Goal: Task Accomplishment & Management: Manage account settings

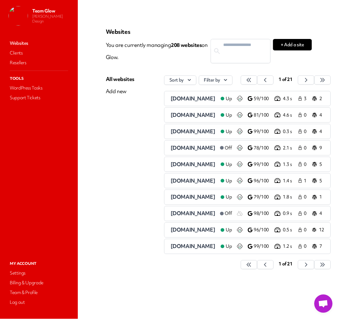
click at [69, 149] on nav "Websites Clients Resellers Tools WordPress Tasks Support Tickets" at bounding box center [39, 143] width 66 height 211
click at [252, 79] on icon "button" at bounding box center [249, 80] width 6 height 6
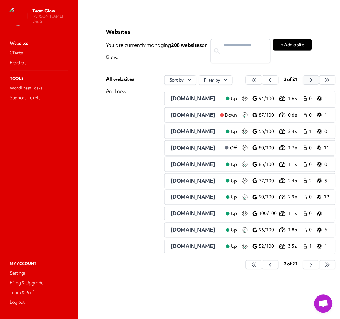
click at [262, 78] on button "button" at bounding box center [254, 80] width 16 height 9
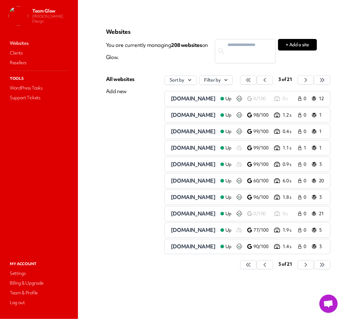
scroll to position [0, 27]
click at [252, 78] on icon "button" at bounding box center [248, 80] width 6 height 6
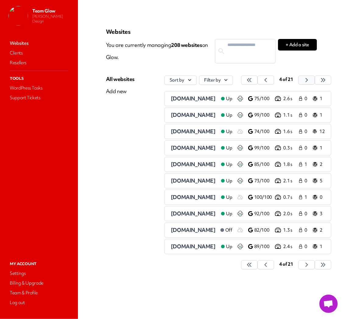
scroll to position [0, 2]
click at [187, 116] on span "[DOMAIN_NAME]" at bounding box center [193, 114] width 45 height 7
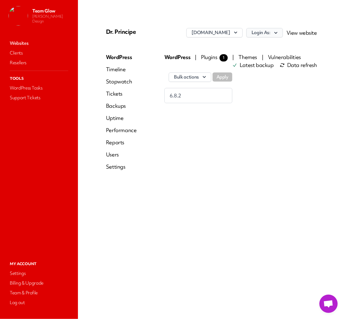
click at [275, 32] on icon "button" at bounding box center [276, 33] width 6 height 6
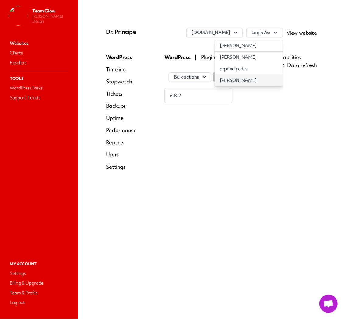
click at [262, 79] on link "[PERSON_NAME]" at bounding box center [249, 80] width 68 height 11
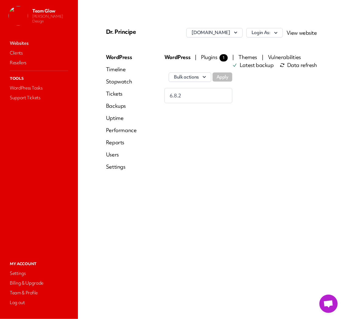
click at [111, 153] on link "Users" at bounding box center [121, 154] width 31 height 7
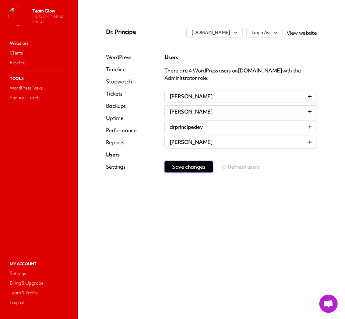
click at [188, 170] on span "Save changes" at bounding box center [188, 167] width 33 height 6
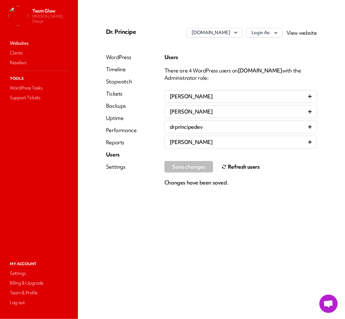
click at [238, 165] on button "Refresh users" at bounding box center [241, 167] width 38 height 12
click at [19, 41] on link "Websites" at bounding box center [39, 43] width 61 height 9
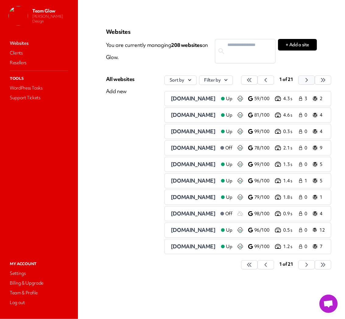
click at [252, 80] on icon "button" at bounding box center [249, 80] width 6 height 6
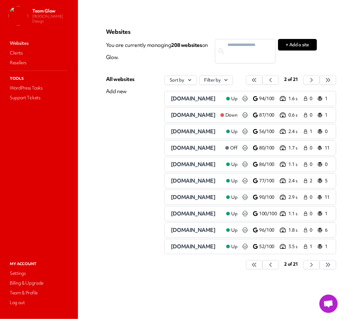
click at [298, 80] on span "2 of 21" at bounding box center [291, 79] width 14 height 6
click at [257, 81] on icon "button" at bounding box center [254, 80] width 6 height 6
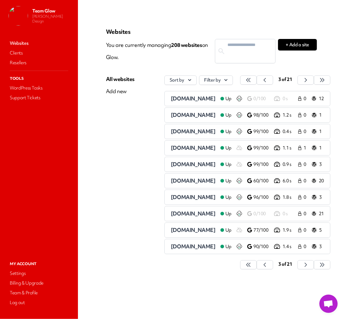
scroll to position [0, 27]
click at [252, 81] on icon "button" at bounding box center [248, 80] width 6 height 6
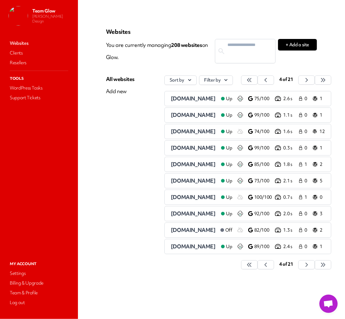
click at [176, 131] on span "[DOMAIN_NAME]" at bounding box center [193, 131] width 45 height 7
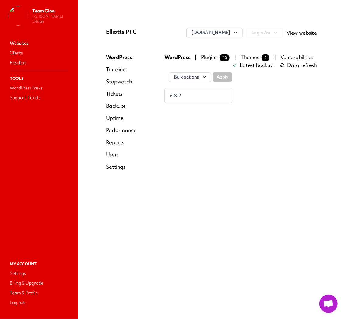
click at [306, 34] on link "View website" at bounding box center [302, 32] width 30 height 7
click at [19, 44] on link "Websites" at bounding box center [39, 43] width 61 height 9
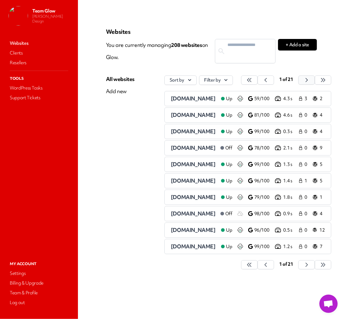
click at [251, 80] on icon "button" at bounding box center [249, 80] width 4 height 4
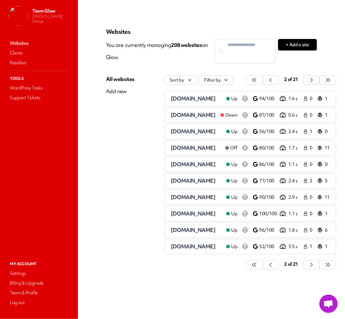
click at [257, 80] on icon "button" at bounding box center [254, 80] width 6 height 6
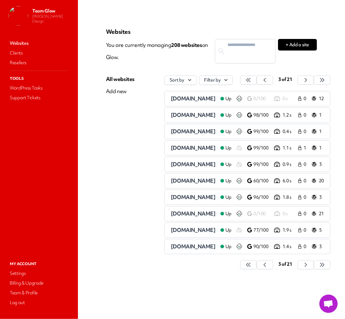
scroll to position [0, 27]
click at [252, 80] on icon "button" at bounding box center [248, 80] width 6 height 6
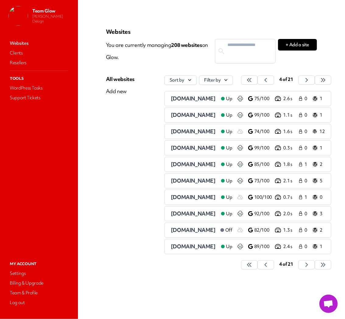
click at [182, 148] on span "[DOMAIN_NAME]" at bounding box center [193, 147] width 45 height 7
click at [252, 81] on icon "button" at bounding box center [249, 80] width 6 height 6
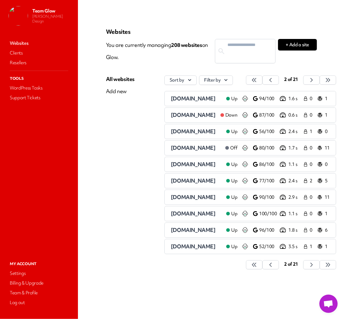
scroll to position [0, 13]
click at [256, 80] on icon "button" at bounding box center [254, 80] width 4 height 4
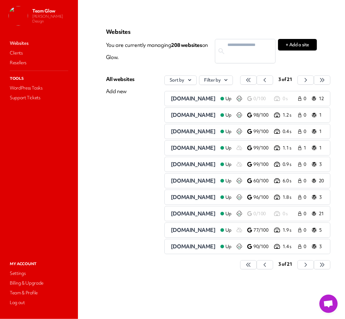
scroll to position [0, 27]
click at [252, 80] on icon "button" at bounding box center [248, 80] width 6 height 6
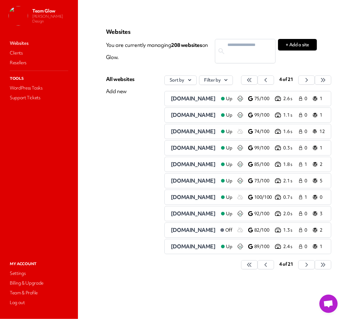
click at [199, 164] on span "[DOMAIN_NAME]" at bounding box center [193, 164] width 45 height 7
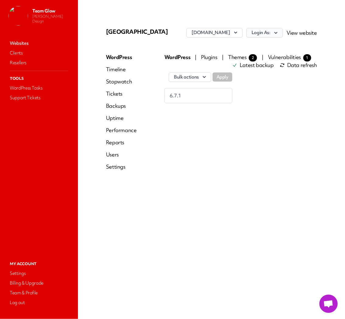
click at [278, 33] on icon "button" at bounding box center [276, 33] width 6 height 6
click at [266, 58] on link "jasonhunterdesign" at bounding box center [249, 57] width 68 height 11
click at [113, 152] on link "Users" at bounding box center [121, 154] width 31 height 7
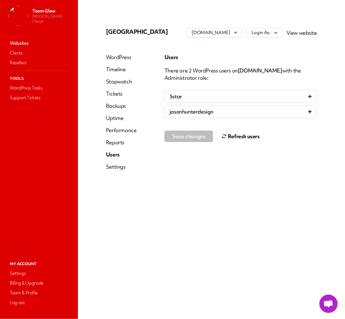
click at [241, 135] on button "Refresh users" at bounding box center [241, 136] width 38 height 12
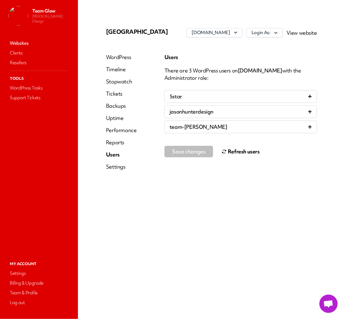
click at [17, 40] on link "Websites" at bounding box center [39, 43] width 61 height 9
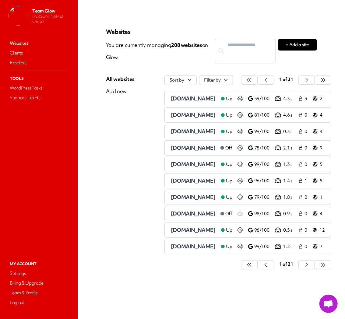
click at [252, 78] on icon "button" at bounding box center [249, 80] width 6 height 6
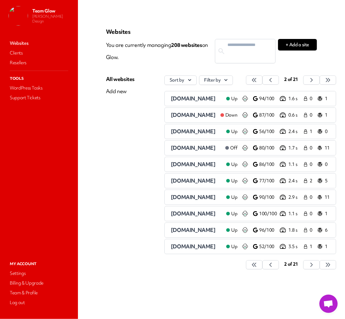
click at [301, 78] on div "2 of 21" at bounding box center [290, 80] width 19 height 9
click at [257, 80] on icon "button" at bounding box center [254, 80] width 6 height 6
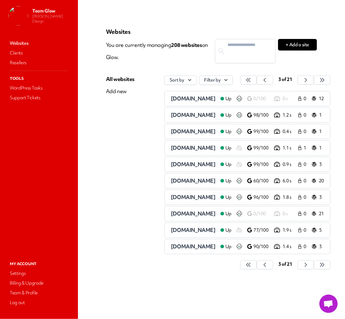
click at [315, 69] on div "Websites You are currently managing 208 website s on Glow. + Add a site All web…" at bounding box center [211, 152] width 211 height 248
click at [252, 78] on icon "button" at bounding box center [248, 80] width 6 height 6
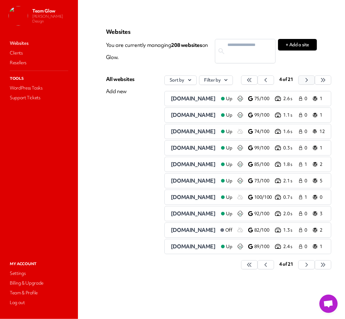
scroll to position [0, 2]
click at [193, 199] on span "[DOMAIN_NAME]" at bounding box center [193, 197] width 45 height 7
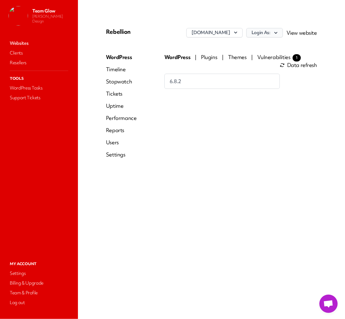
click at [276, 33] on icon "button" at bounding box center [275, 33] width 3 height 2
click at [274, 31] on icon "button" at bounding box center [276, 33] width 6 height 6
click at [268, 47] on link "JasonHunter Design" at bounding box center [249, 45] width 68 height 11
click at [115, 141] on link "Users" at bounding box center [121, 142] width 31 height 7
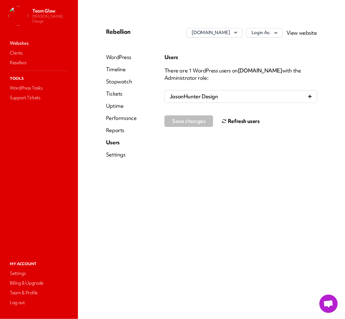
click at [243, 124] on button "Refresh users" at bounding box center [241, 121] width 38 height 12
click at [242, 124] on button "Refresh users" at bounding box center [241, 121] width 38 height 12
click at [22, 38] on nav "Websites Clients Resellers Tools WordPress Tasks Support Tickets" at bounding box center [39, 143] width 66 height 211
click at [24, 44] on link "Websites" at bounding box center [39, 43] width 61 height 9
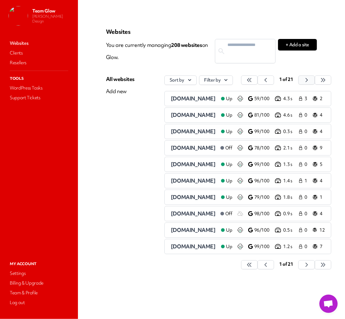
click at [258, 81] on button "button" at bounding box center [249, 80] width 16 height 9
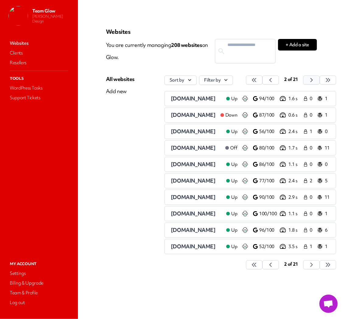
click at [257, 80] on icon "button" at bounding box center [254, 80] width 6 height 6
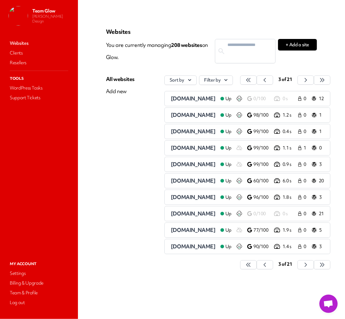
scroll to position [0, 27]
click at [252, 79] on icon "button" at bounding box center [248, 80] width 6 height 6
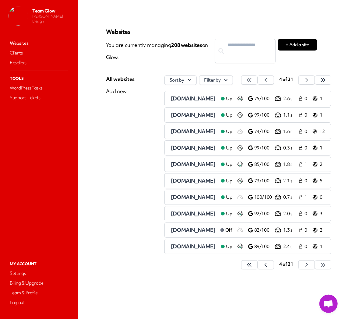
click at [183, 214] on span "[DOMAIN_NAME]" at bounding box center [193, 213] width 45 height 7
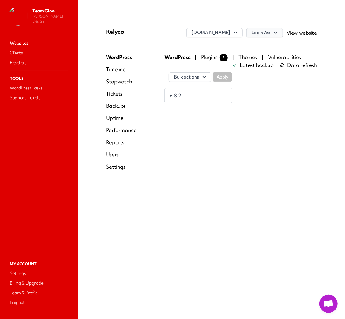
click at [275, 32] on icon "button" at bounding box center [276, 33] width 6 height 6
click at [263, 47] on link "[PERSON_NAME] Design" at bounding box center [249, 45] width 68 height 11
click at [114, 156] on link "Users" at bounding box center [121, 154] width 31 height 7
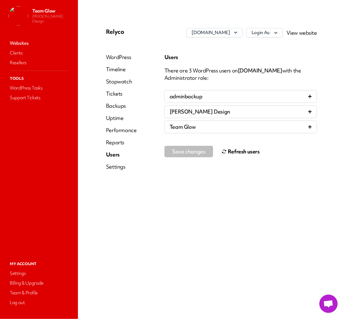
click at [245, 155] on button "Refresh users" at bounding box center [241, 152] width 38 height 12
click at [22, 45] on link "Websites" at bounding box center [39, 43] width 61 height 9
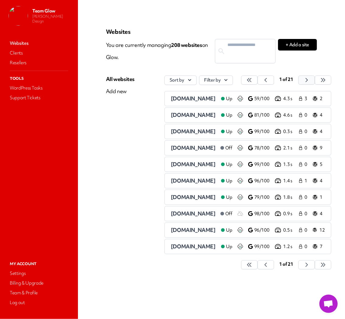
click at [252, 81] on icon "button" at bounding box center [249, 80] width 6 height 6
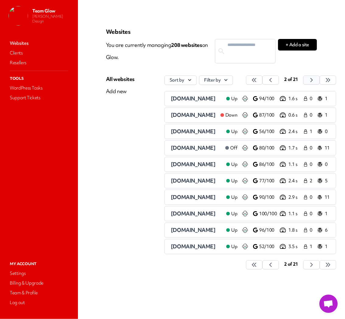
click at [301, 81] on div "2 of 21" at bounding box center [290, 80] width 19 height 9
click at [262, 81] on button "button" at bounding box center [254, 80] width 16 height 9
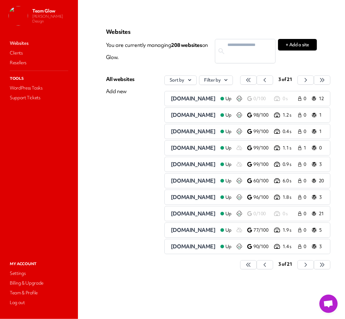
drag, startPoint x: 294, startPoint y: 65, endPoint x: 268, endPoint y: 95, distance: 40.2
click at [290, 69] on div "Websites You are currently managing 208 website s on Glow. + Add a site All web…" at bounding box center [211, 152] width 211 height 248
click at [171, 314] on main "Websites You are currently managing 208 website s on Glow. + Add a site All web…" at bounding box center [211, 159] width 267 height 319
click at [257, 80] on button "button" at bounding box center [248, 80] width 16 height 9
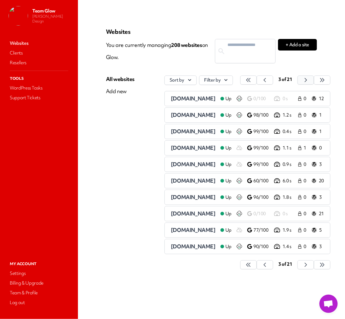
scroll to position [0, 2]
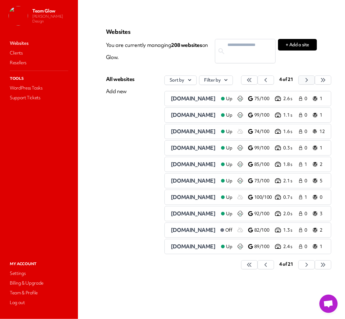
click at [252, 81] on icon "button" at bounding box center [249, 80] width 6 height 6
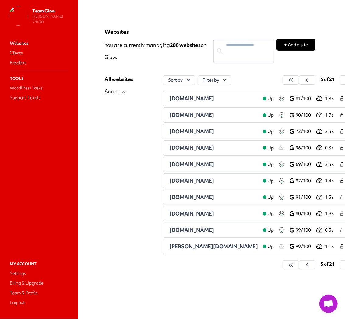
click at [198, 100] on span "[DOMAIN_NAME]" at bounding box center [191, 98] width 45 height 7
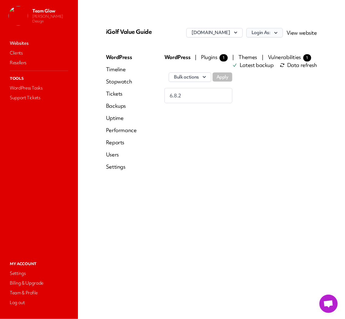
click at [265, 33] on button "Login As:" at bounding box center [264, 32] width 37 height 9
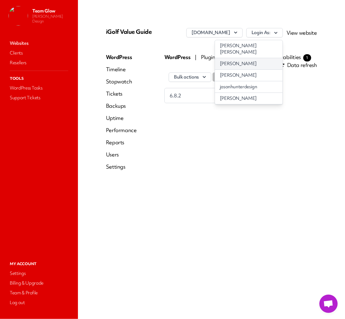
click at [256, 59] on link "[PERSON_NAME]" at bounding box center [249, 63] width 68 height 11
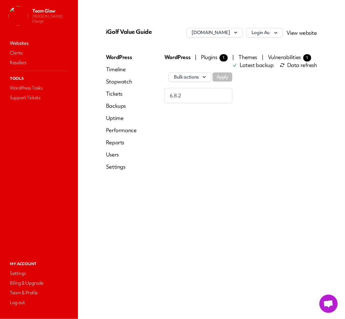
click at [112, 154] on link "Users" at bounding box center [121, 154] width 31 height 7
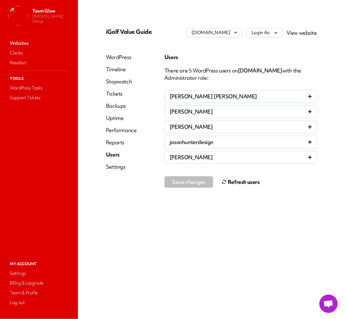
click at [238, 185] on button "Refresh users" at bounding box center [241, 182] width 38 height 12
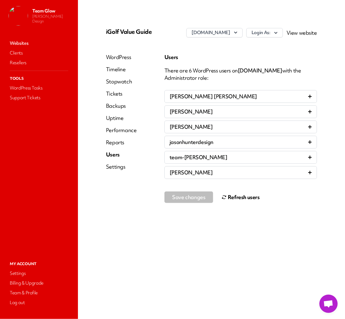
click at [233, 200] on button "Refresh users" at bounding box center [241, 197] width 38 height 12
click at [23, 44] on link "Websites" at bounding box center [39, 43] width 61 height 9
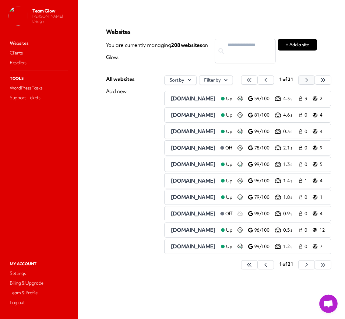
click at [252, 80] on icon "button" at bounding box center [249, 80] width 6 height 6
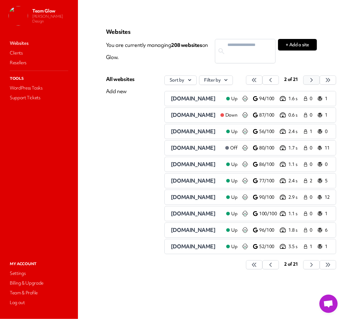
click at [257, 81] on icon "button" at bounding box center [254, 80] width 6 height 6
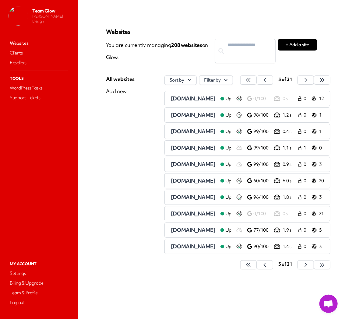
scroll to position [0, 27]
click at [252, 80] on icon "button" at bounding box center [248, 80] width 6 height 6
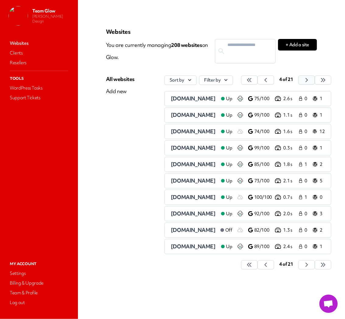
click at [252, 80] on icon "button" at bounding box center [249, 80] width 6 height 6
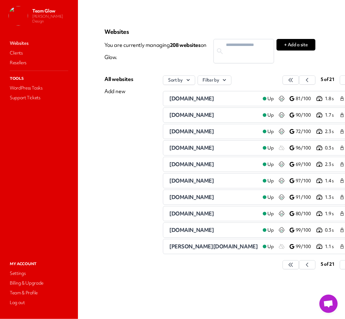
click at [188, 132] on span "[DOMAIN_NAME]" at bounding box center [191, 131] width 45 height 7
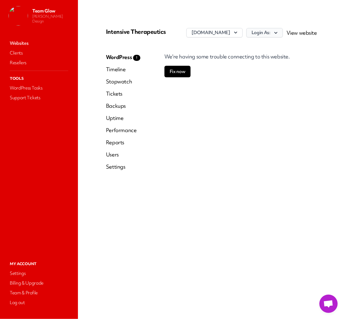
click at [277, 35] on icon "button" at bounding box center [276, 33] width 6 height 6
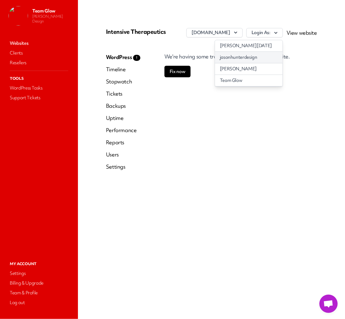
click at [256, 62] on link "jasonhunterdesign" at bounding box center [249, 57] width 68 height 11
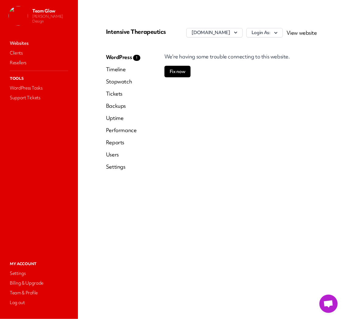
click at [114, 156] on link "Users" at bounding box center [123, 154] width 34 height 7
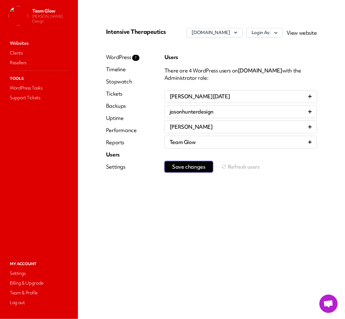
click at [176, 164] on button "Save changes" at bounding box center [188, 167] width 49 height 12
click at [241, 170] on button "Refresh users" at bounding box center [241, 167] width 38 height 12
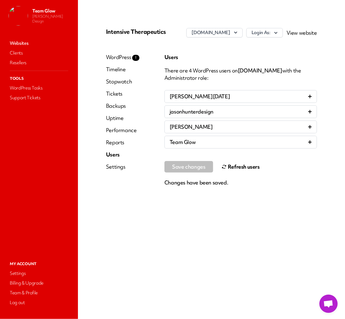
click at [242, 171] on button "Refresh users" at bounding box center [241, 167] width 38 height 12
click at [242, 170] on button "Refresh users" at bounding box center [241, 167] width 38 height 12
click at [238, 169] on button "Refresh users" at bounding box center [241, 167] width 38 height 12
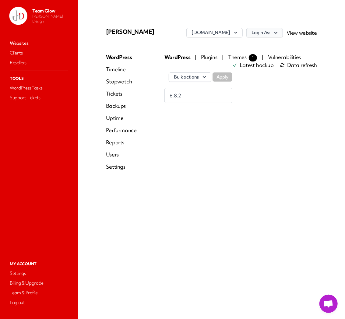
click at [276, 33] on icon "button" at bounding box center [275, 33] width 3 height 2
click at [277, 31] on icon "button" at bounding box center [276, 33] width 6 height 6
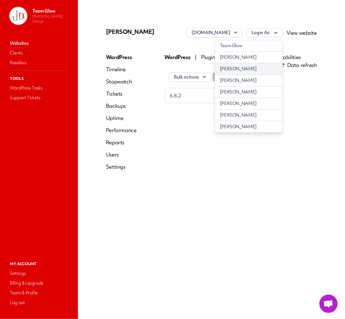
click at [246, 65] on link "[PERSON_NAME]" at bounding box center [249, 68] width 68 height 11
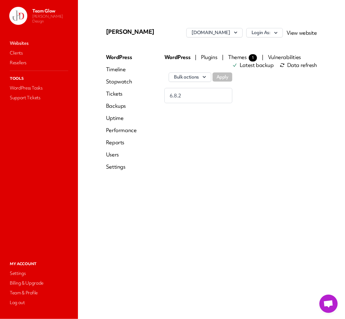
click at [111, 156] on link "Users" at bounding box center [121, 154] width 31 height 7
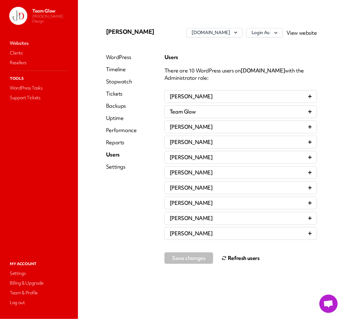
click at [237, 258] on button "Refresh users" at bounding box center [241, 258] width 38 height 12
click at [244, 259] on button "Refresh users" at bounding box center [241, 258] width 38 height 12
click at [238, 260] on button "Refresh users" at bounding box center [241, 258] width 38 height 12
click at [240, 263] on button "Refresh users" at bounding box center [241, 258] width 38 height 12
click at [278, 31] on icon "button" at bounding box center [276, 33] width 6 height 6
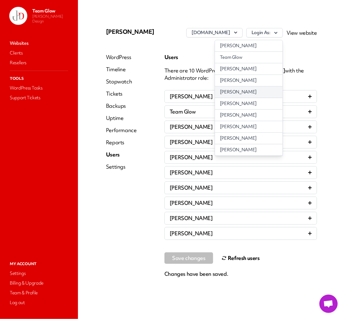
click at [262, 94] on link "[PERSON_NAME]" at bounding box center [249, 91] width 68 height 11
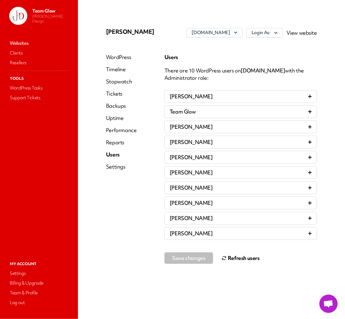
click at [223, 258] on icon at bounding box center [223, 257] width 5 height 5
click at [239, 257] on button "Refresh users" at bounding box center [241, 258] width 38 height 12
click at [285, 109] on div "Team Glow" at bounding box center [241, 111] width 142 height 7
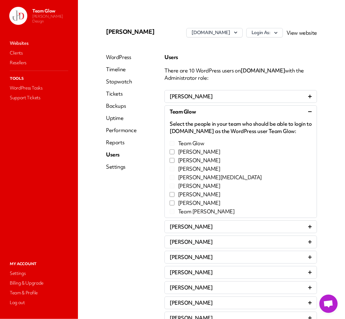
click at [285, 109] on div "Team Glow" at bounding box center [241, 111] width 142 height 7
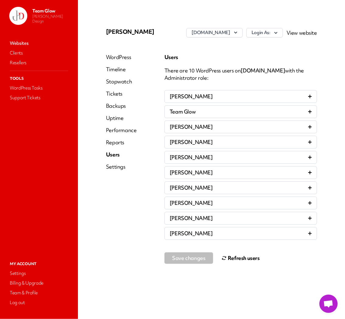
click at [231, 257] on button "Refresh users" at bounding box center [241, 258] width 38 height 12
click at [28, 41] on link "Websites" at bounding box center [39, 43] width 61 height 9
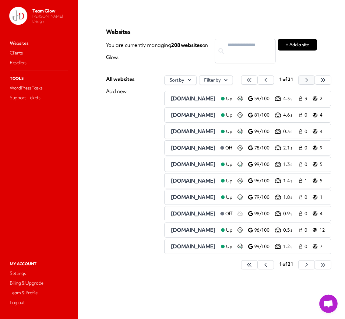
click at [252, 81] on icon "button" at bounding box center [249, 80] width 6 height 6
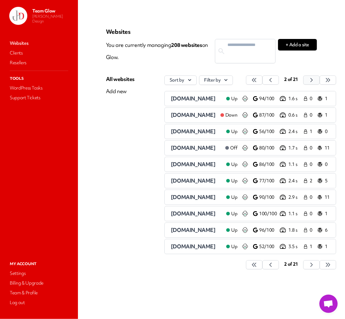
click at [301, 81] on div "2 of 21" at bounding box center [290, 80] width 19 height 9
click at [257, 80] on icon "button" at bounding box center [254, 80] width 6 height 6
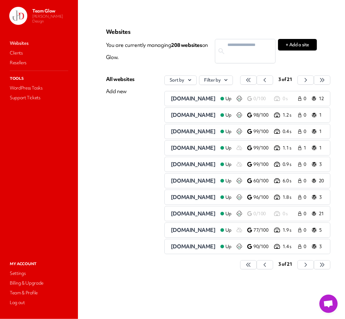
drag, startPoint x: 150, startPoint y: 290, endPoint x: 149, endPoint y: 294, distance: 4.0
click at [149, 290] on div "Websites You are currently managing 208 website s on Glow. + Add a site All web…" at bounding box center [211, 160] width 240 height 290
click at [252, 79] on icon "button" at bounding box center [248, 80] width 6 height 6
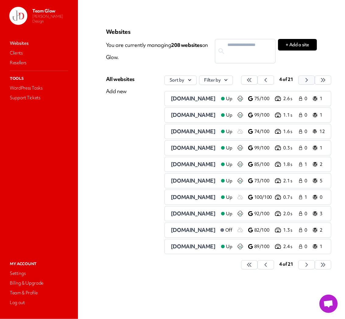
scroll to position [0, 2]
click at [195, 182] on span "[DOMAIN_NAME]" at bounding box center [193, 180] width 45 height 7
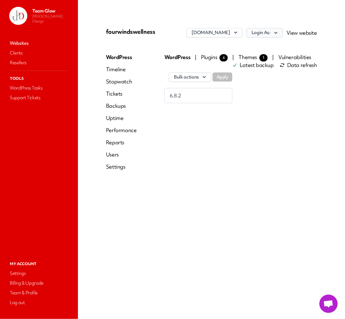
click at [276, 36] on icon "button" at bounding box center [276, 33] width 6 height 6
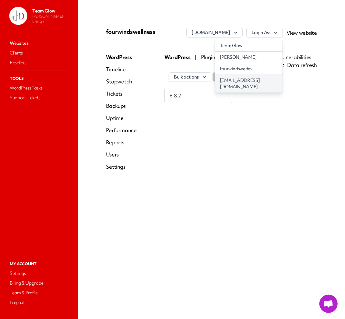
click at [264, 87] on link "info@jasonhunterdesign.com" at bounding box center [249, 84] width 68 height 18
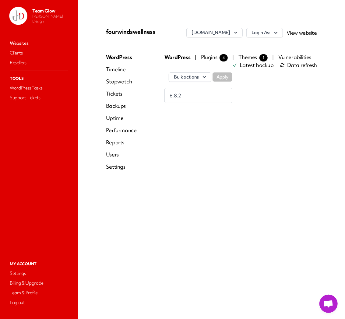
click at [116, 158] on link "Users" at bounding box center [121, 154] width 31 height 7
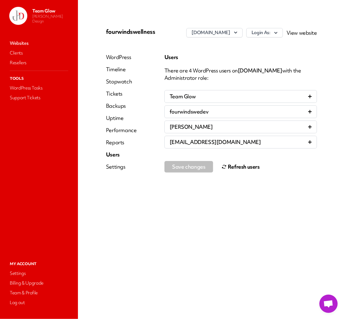
click at [241, 169] on button "Refresh users" at bounding box center [241, 167] width 38 height 12
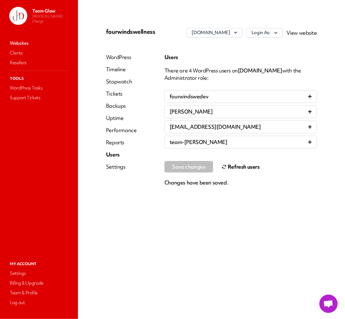
click at [22, 43] on link "Websites" at bounding box center [39, 43] width 61 height 9
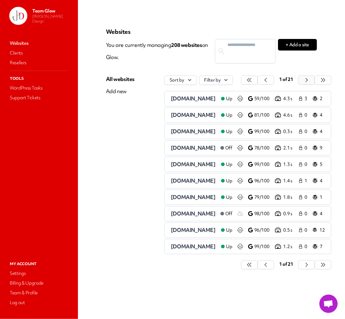
click at [252, 81] on icon "button" at bounding box center [249, 80] width 6 height 6
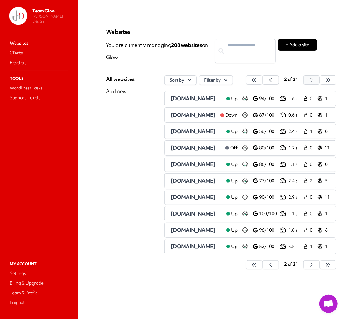
click at [257, 83] on icon "button" at bounding box center [254, 80] width 6 height 6
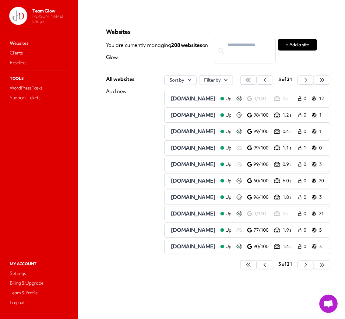
click at [295, 82] on div "3 of 21" at bounding box center [285, 80] width 19 height 9
click at [257, 80] on button "button" at bounding box center [248, 80] width 16 height 9
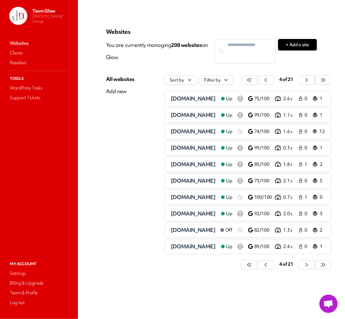
click at [161, 287] on div "Websites You are currently managing 208 website s on Glow. + Add a site All web…" at bounding box center [211, 160] width 240 height 290
click at [189, 232] on span "[DOMAIN_NAME]" at bounding box center [193, 230] width 45 height 7
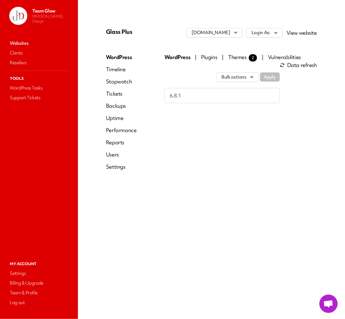
drag, startPoint x: 269, startPoint y: 31, endPoint x: 274, endPoint y: 38, distance: 8.7
click at [269, 31] on button "Login As:" at bounding box center [264, 32] width 37 height 9
click at [262, 56] on link "JHD" at bounding box center [249, 57] width 68 height 11
click at [111, 155] on link "Users" at bounding box center [121, 154] width 31 height 7
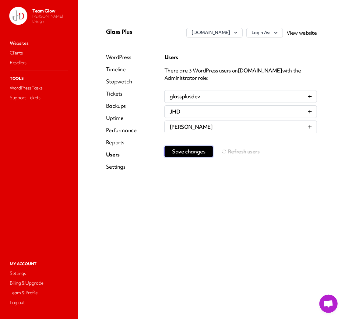
click at [197, 154] on span "Save changes" at bounding box center [188, 152] width 33 height 6
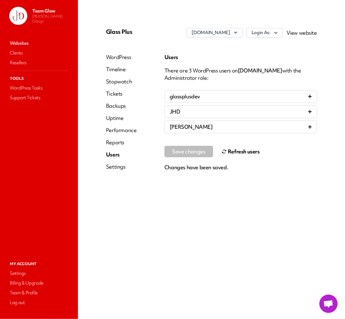
click at [230, 152] on button "Refresh users" at bounding box center [241, 152] width 38 height 12
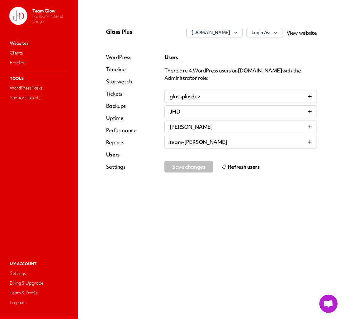
click at [26, 41] on link "Websites" at bounding box center [39, 43] width 61 height 9
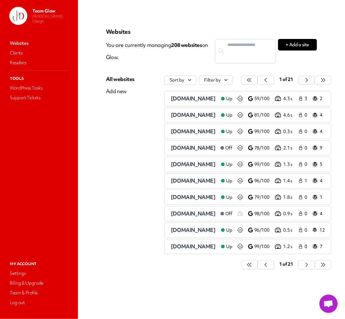
click at [258, 84] on button "button" at bounding box center [249, 80] width 16 height 9
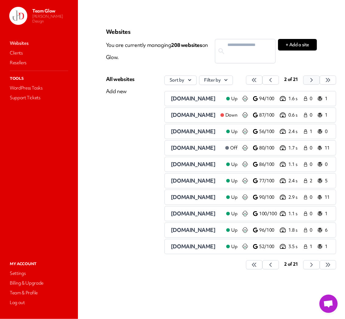
click at [262, 82] on button "button" at bounding box center [254, 80] width 16 height 9
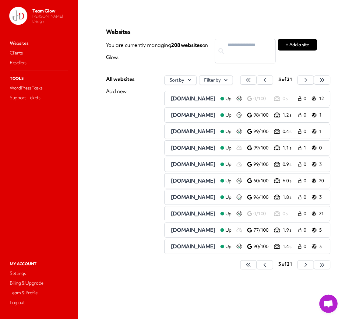
scroll to position [0, 27]
click at [252, 82] on icon "button" at bounding box center [248, 80] width 6 height 6
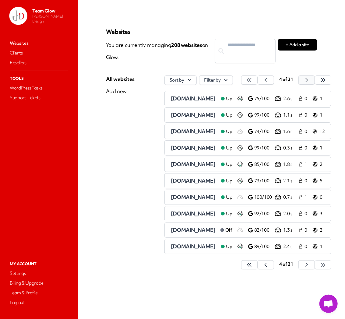
scroll to position [0, 2]
click at [210, 249] on span "[DOMAIN_NAME]" at bounding box center [193, 246] width 45 height 7
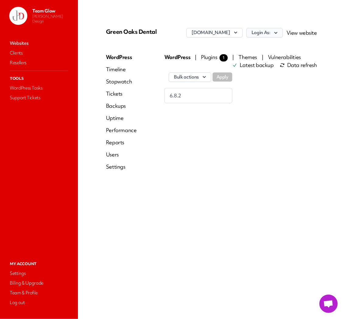
click at [276, 33] on icon "button" at bounding box center [275, 33] width 3 height 2
click at [275, 33] on icon "button" at bounding box center [276, 33] width 6 height 6
click at [274, 45] on link "admin" at bounding box center [249, 45] width 68 height 11
click at [278, 32] on icon "button" at bounding box center [276, 33] width 6 height 6
click at [263, 45] on link "admin" at bounding box center [249, 45] width 68 height 11
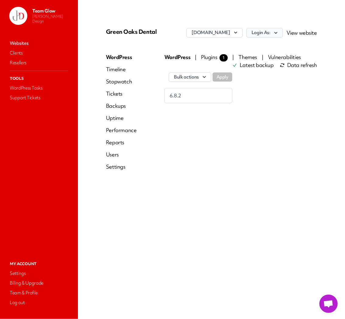
click at [270, 36] on button "Login As:" at bounding box center [264, 32] width 37 height 9
click at [261, 49] on link "admin" at bounding box center [249, 45] width 68 height 11
click at [22, 41] on link "Websites" at bounding box center [39, 43] width 61 height 9
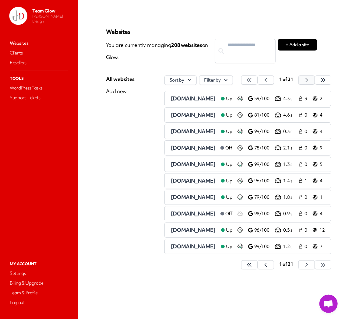
click at [252, 81] on icon "button" at bounding box center [249, 80] width 6 height 6
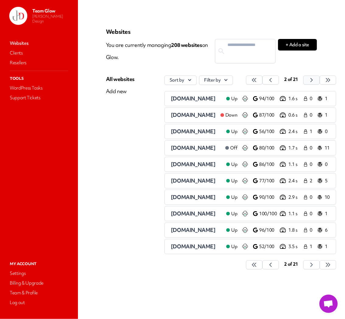
click at [262, 82] on button "button" at bounding box center [254, 80] width 16 height 9
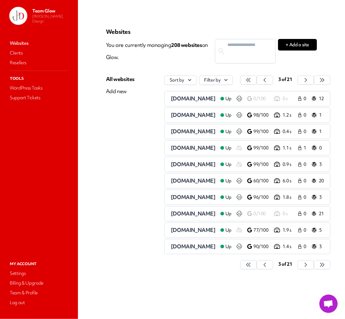
scroll to position [0, 27]
click at [250, 81] on icon "button" at bounding box center [248, 80] width 4 height 4
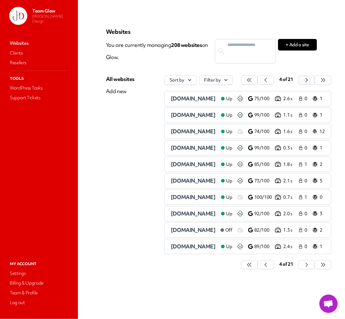
click at [251, 81] on icon "button" at bounding box center [249, 80] width 4 height 4
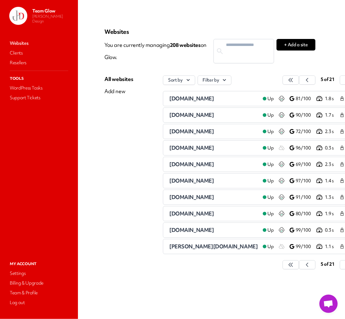
click at [187, 118] on span "[DOMAIN_NAME]" at bounding box center [191, 114] width 45 height 7
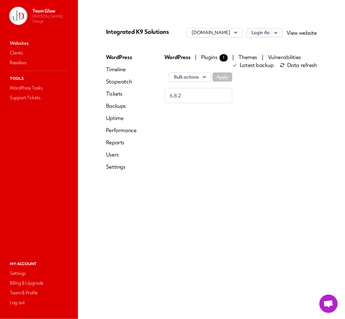
click at [279, 36] on icon "button" at bounding box center [276, 33] width 6 height 6
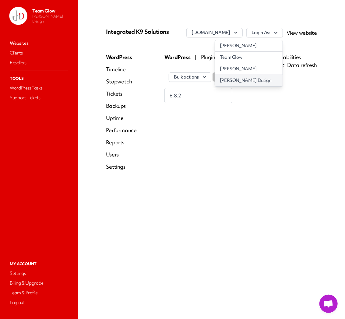
click at [260, 86] on link "[PERSON_NAME] Design" at bounding box center [249, 80] width 68 height 11
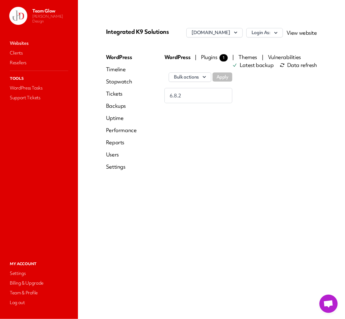
click at [117, 156] on link "Users" at bounding box center [121, 154] width 31 height 7
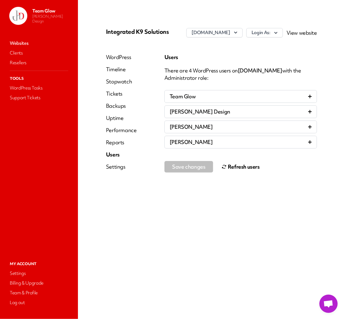
click at [233, 167] on button "Refresh users" at bounding box center [241, 167] width 38 height 12
click at [125, 61] on link "WordPress" at bounding box center [121, 57] width 31 height 7
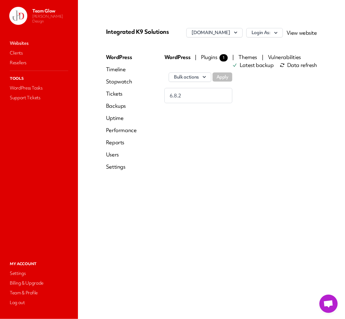
click at [20, 42] on link "Websites" at bounding box center [39, 43] width 61 height 9
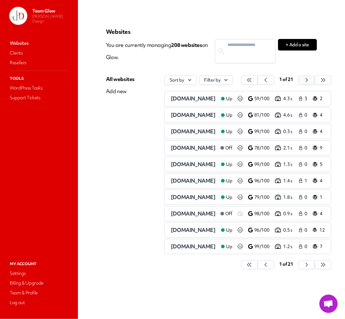
click at [252, 79] on icon "button" at bounding box center [249, 80] width 6 height 6
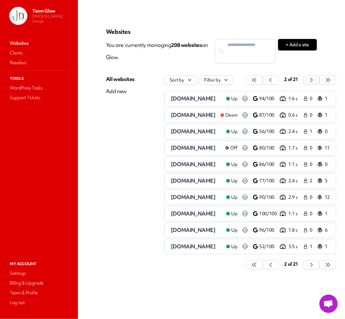
click at [325, 79] on div "2 of 21" at bounding box center [291, 80] width 90 height 9
click at [257, 80] on icon "button" at bounding box center [254, 80] width 6 height 6
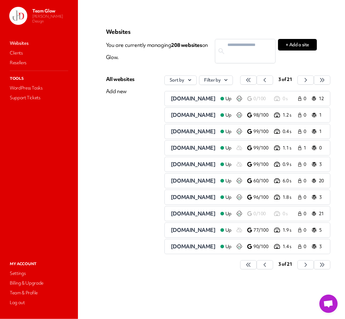
scroll to position [0, 27]
click at [252, 81] on icon "button" at bounding box center [248, 80] width 6 height 6
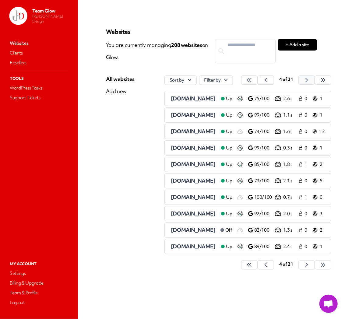
scroll to position [0, 2]
click at [252, 79] on icon "button" at bounding box center [249, 80] width 6 height 6
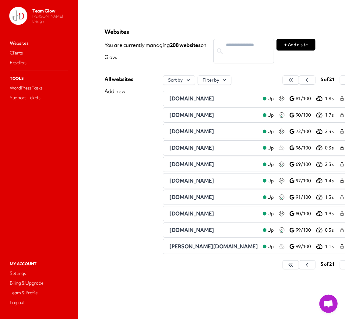
click at [197, 150] on span "[DOMAIN_NAME]" at bounding box center [191, 147] width 45 height 7
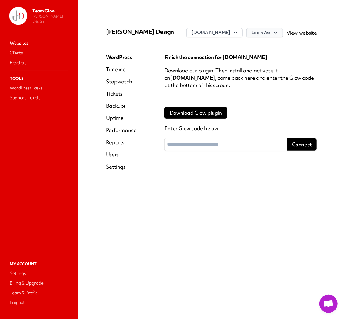
click at [276, 33] on icon "button" at bounding box center [275, 33] width 3 height 2
click at [274, 33] on icon "button" at bounding box center [276, 33] width 6 height 6
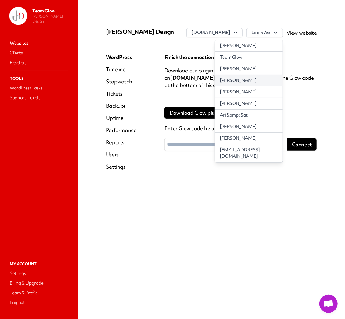
click at [254, 81] on link "[PERSON_NAME]" at bounding box center [249, 80] width 68 height 11
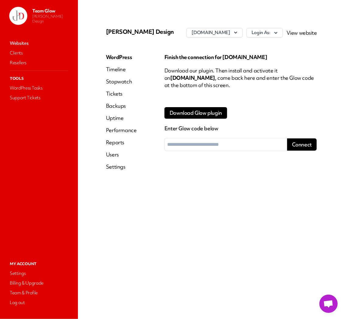
click at [116, 151] on link "Users" at bounding box center [121, 154] width 31 height 7
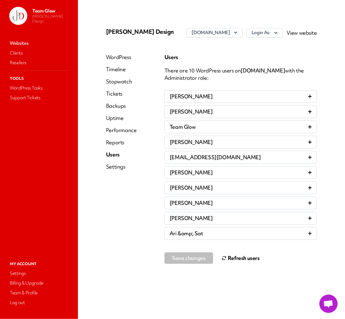
click at [229, 258] on button "Refresh users" at bounding box center [241, 258] width 38 height 12
click at [235, 259] on button "Refresh users" at bounding box center [241, 258] width 38 height 12
click at [234, 260] on button "Refresh users" at bounding box center [241, 258] width 38 height 12
